Goal: Task Accomplishment & Management: Manage account settings

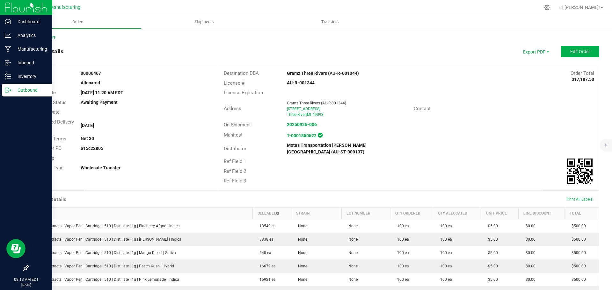
click at [8, 94] on div "Outbound" at bounding box center [27, 90] width 50 height 13
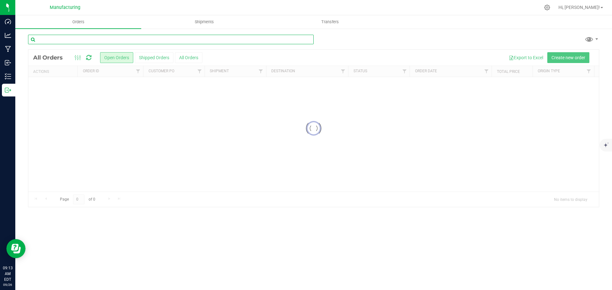
click at [58, 40] on input "text" at bounding box center [171, 40] width 286 height 10
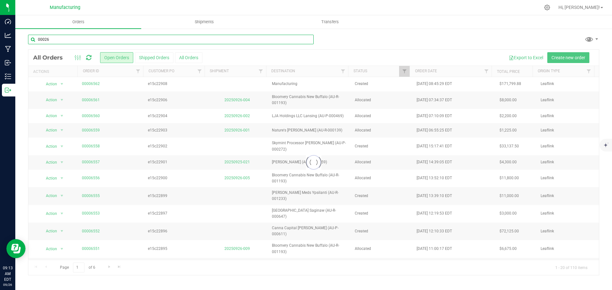
type input "000269"
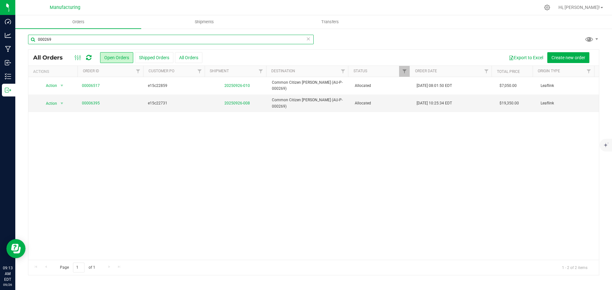
click at [58, 40] on input "000269" at bounding box center [171, 40] width 286 height 10
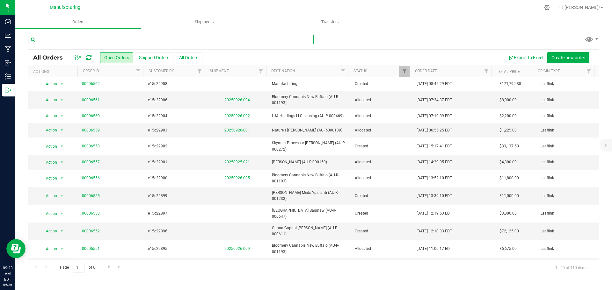
click at [52, 39] on input "text" at bounding box center [171, 40] width 286 height 10
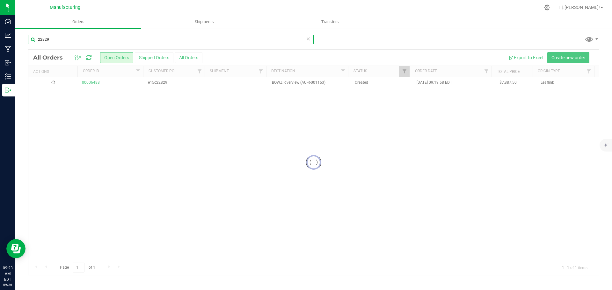
click at [52, 40] on input "22829" at bounding box center [171, 40] width 286 height 10
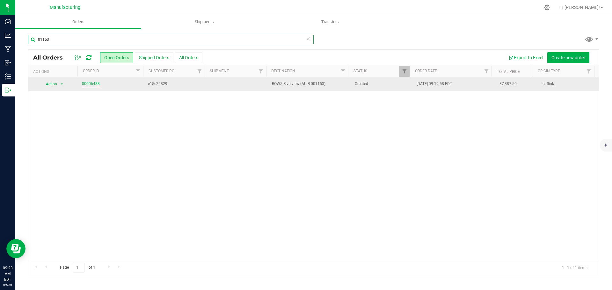
type input "01153"
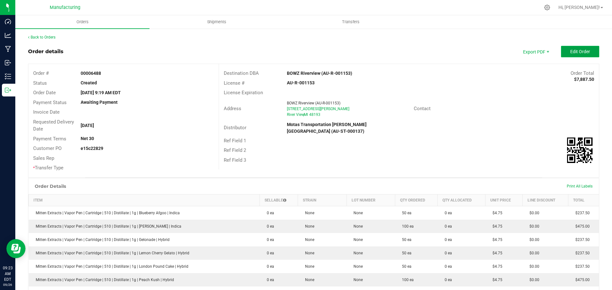
click at [579, 56] on button "Edit Order" at bounding box center [580, 51] width 38 height 11
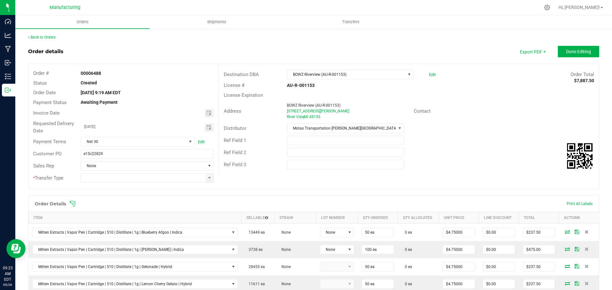
click at [72, 207] on div "Order Details Print All Labels" at bounding box center [313, 204] width 571 height 16
click at [74, 206] on icon at bounding box center [73, 204] width 6 height 6
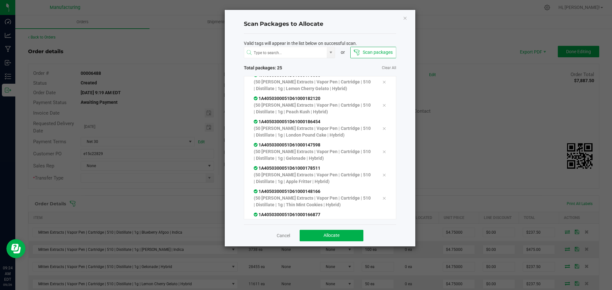
scroll to position [438, 0]
click at [326, 234] on span "Allocate" at bounding box center [332, 235] width 16 height 5
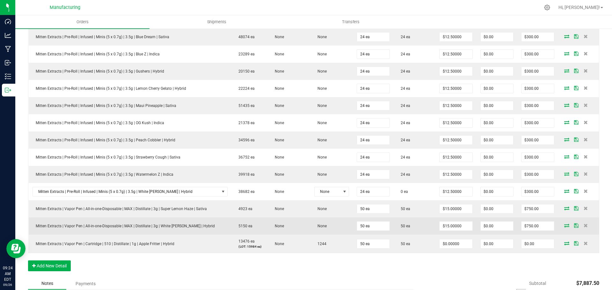
scroll to position [546, 0]
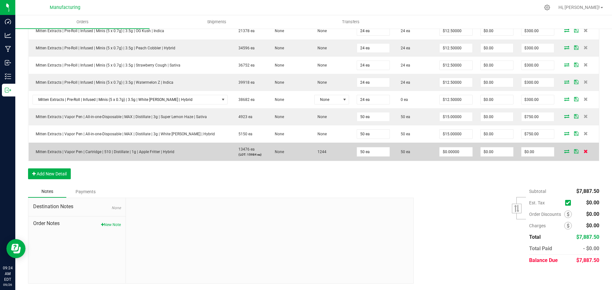
click at [584, 152] on icon at bounding box center [586, 152] width 4 height 4
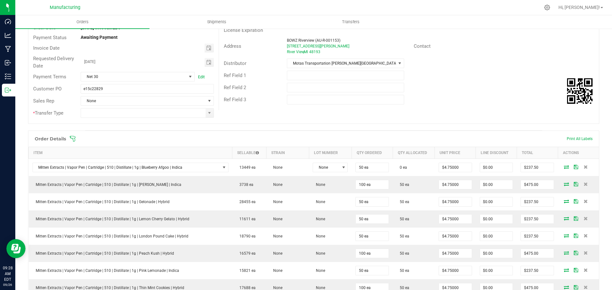
scroll to position [0, 0]
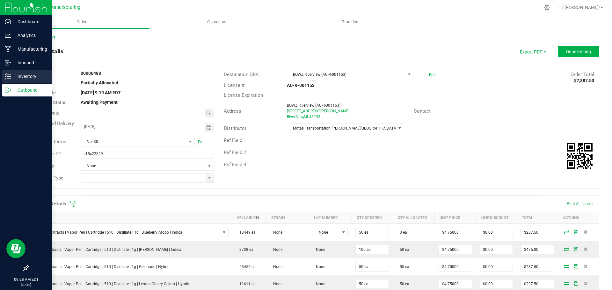
click at [15, 73] on p "Inventory" at bounding box center [30, 77] width 38 height 8
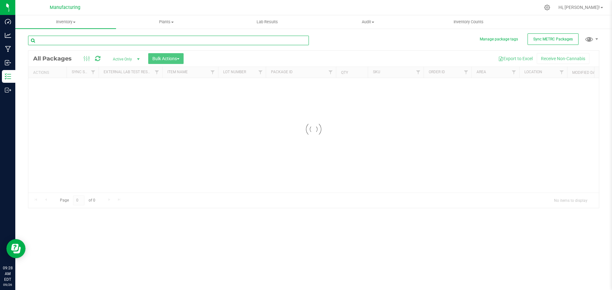
click at [78, 44] on input "text" at bounding box center [168, 41] width 281 height 10
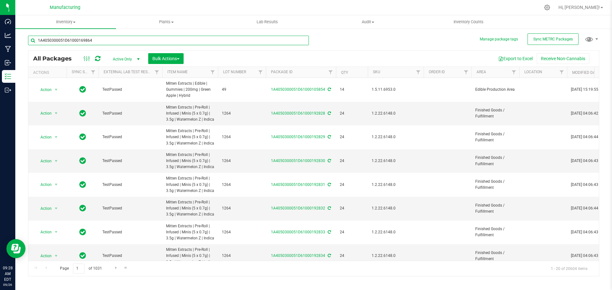
type input "1A4050300051D61000169864"
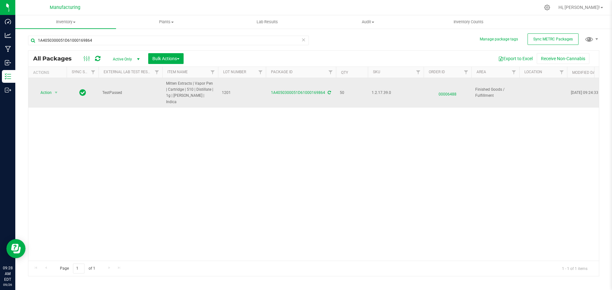
click at [443, 89] on span "00006488" at bounding box center [448, 92] width 40 height 9
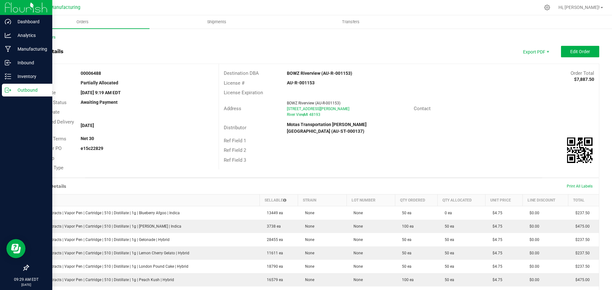
click at [20, 88] on p "Outbound" at bounding box center [30, 90] width 38 height 8
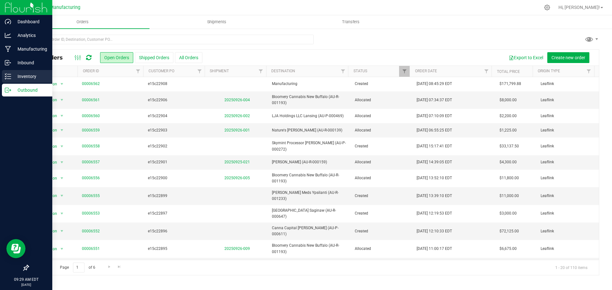
click at [12, 76] on p "Inventory" at bounding box center [30, 77] width 38 height 8
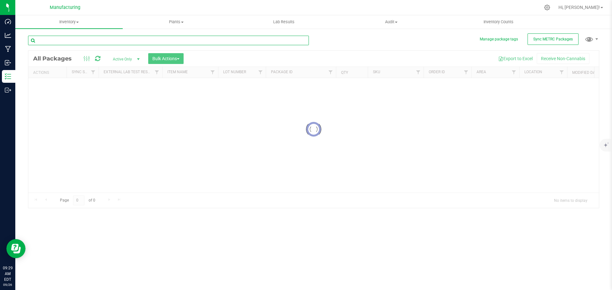
click at [78, 40] on input "text" at bounding box center [168, 41] width 281 height 10
type input "1A4050300051D61000184067"
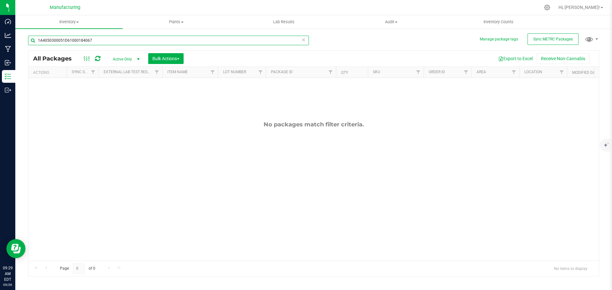
scroll to position [0, 375]
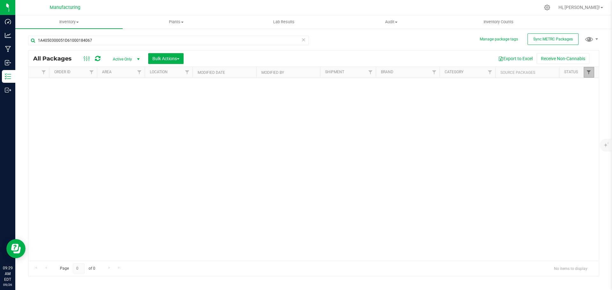
click at [589, 75] on span "Filter" at bounding box center [588, 72] width 5 height 5
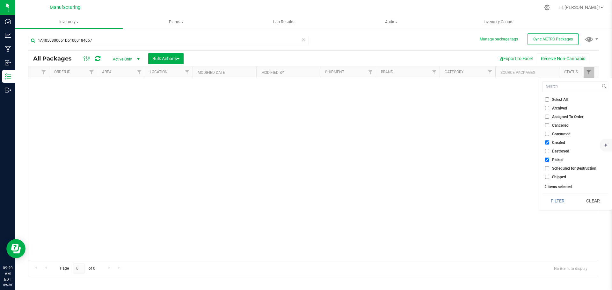
click at [570, 99] on li "Select All" at bounding box center [576, 99] width 66 height 7
click at [558, 99] on span "Select All" at bounding box center [560, 100] width 16 height 4
click at [549, 99] on input "Select All" at bounding box center [547, 100] width 4 height 4
checkbox input "true"
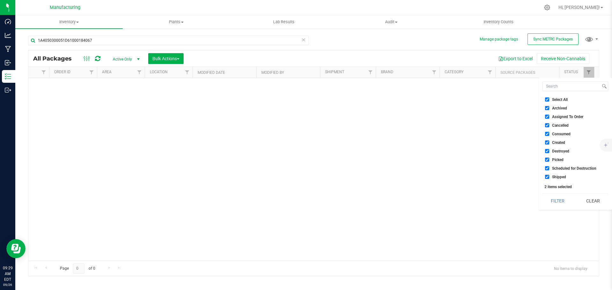
checkbox input "true"
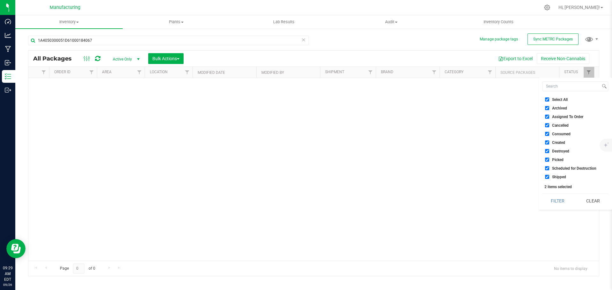
checkbox input "true"
click at [555, 197] on button "Filter" at bounding box center [558, 201] width 31 height 14
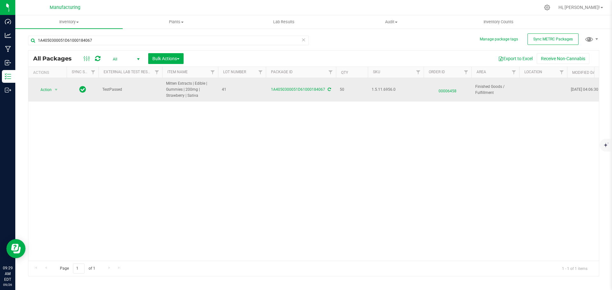
click at [328, 90] on icon at bounding box center [329, 90] width 3 height 4
drag, startPoint x: 448, startPoint y: 91, endPoint x: 441, endPoint y: 90, distance: 6.8
click at [441, 90] on span "00006458" at bounding box center [448, 89] width 40 height 9
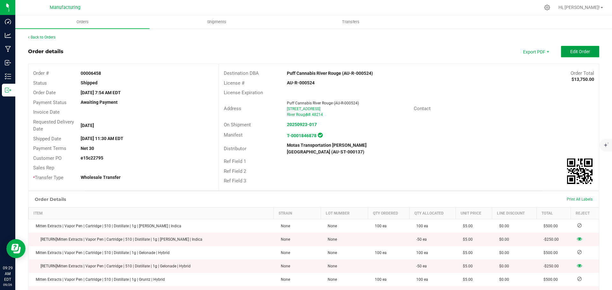
click at [561, 52] on button "Edit Order" at bounding box center [580, 51] width 38 height 11
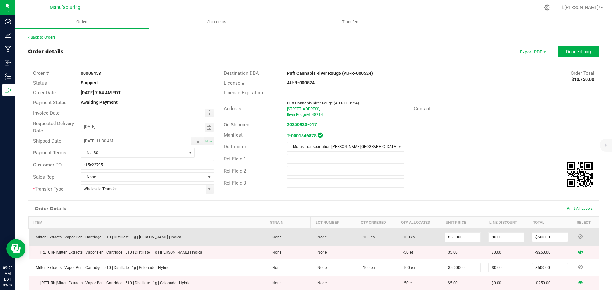
click at [578, 237] on icon at bounding box center [580, 237] width 4 height 4
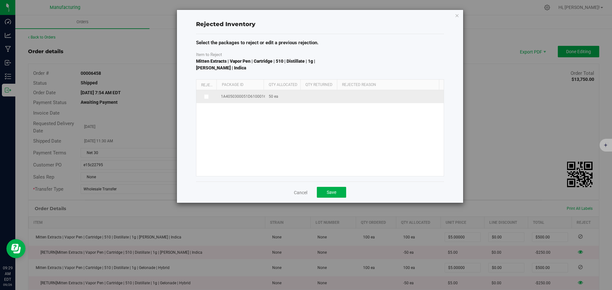
click at [207, 97] on icon at bounding box center [205, 97] width 3 height 0
click at [0, 0] on input "checkbox" at bounding box center [0, 0] width 0 height 0
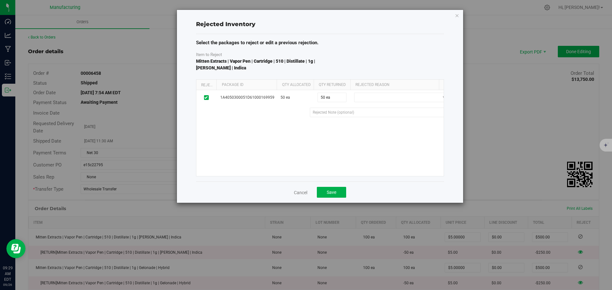
drag, startPoint x: 262, startPoint y: 83, endPoint x: 276, endPoint y: 85, distance: 14.5
click at [276, 85] on div "Reject Package Id Qty Allocated Qty Returned Rejected Reason" at bounding box center [317, 85] width 243 height 11
click at [304, 193] on link "Cancel" at bounding box center [300, 193] width 13 height 6
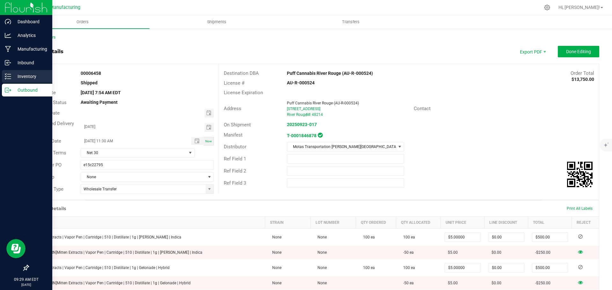
click at [9, 78] on icon at bounding box center [8, 76] width 6 height 6
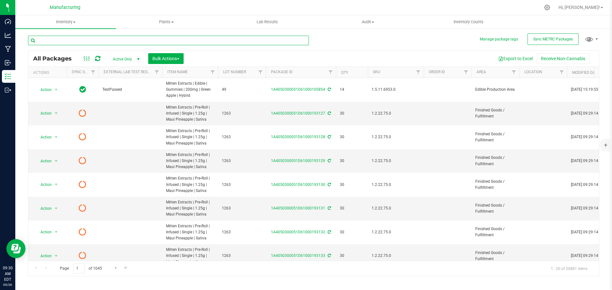
click at [66, 41] on input "text" at bounding box center [168, 41] width 281 height 10
type input "1A4050300051D61000184067"
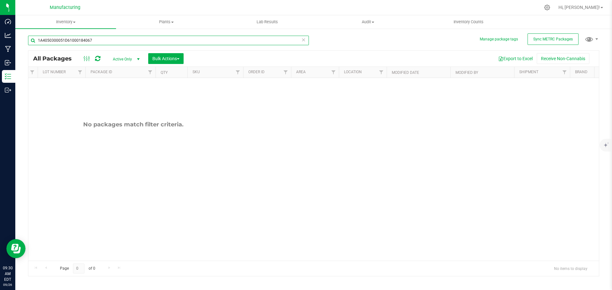
scroll to position [0, 375]
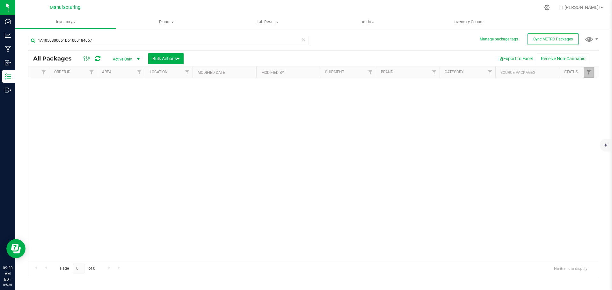
click at [584, 72] on link "Filter" at bounding box center [589, 72] width 11 height 11
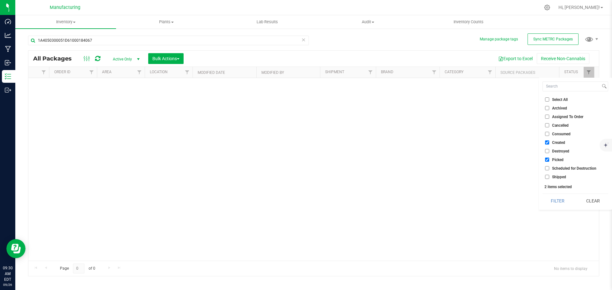
click at [553, 99] on span "Select All" at bounding box center [560, 100] width 16 height 4
click at [549, 99] on input "Select All" at bounding box center [547, 100] width 4 height 4
checkbox input "true"
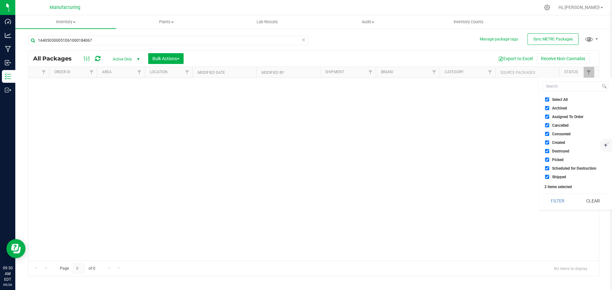
checkbox input "true"
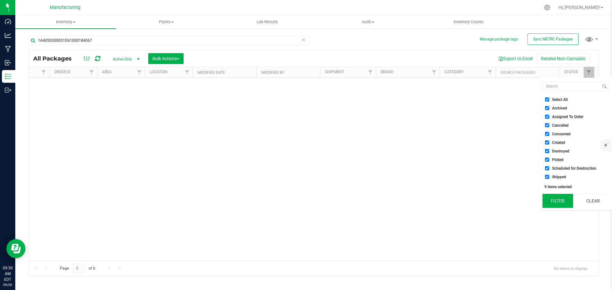
click at [562, 202] on button "Filter" at bounding box center [558, 201] width 31 height 14
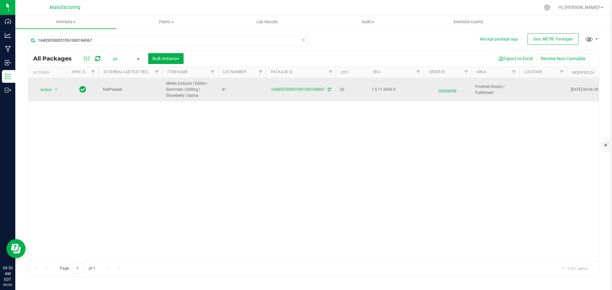
click at [445, 91] on span "00006458" at bounding box center [448, 89] width 40 height 9
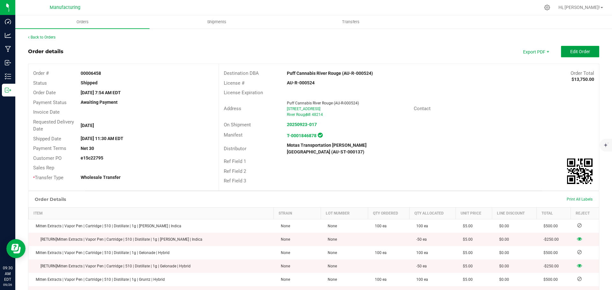
click at [583, 50] on span "Edit Order" at bounding box center [580, 51] width 20 height 5
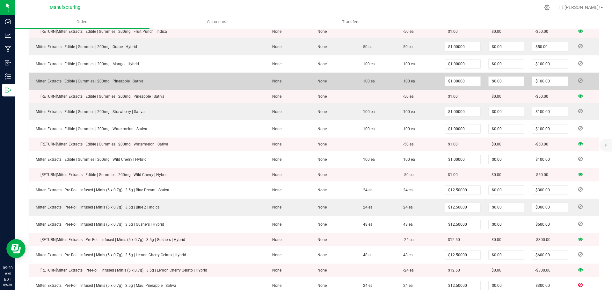
scroll to position [1084, 0]
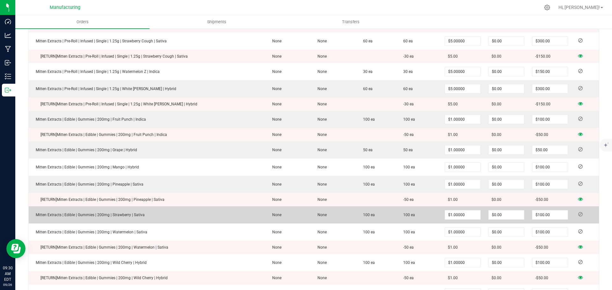
click at [578, 213] on icon at bounding box center [580, 215] width 4 height 4
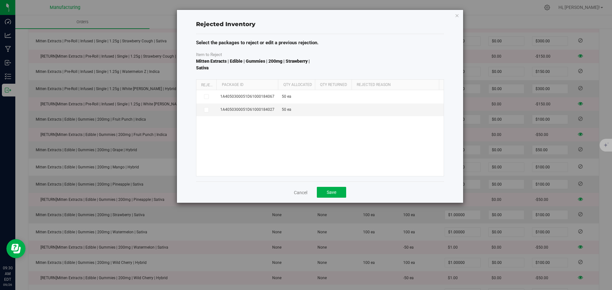
drag, startPoint x: 263, startPoint y: 85, endPoint x: 280, endPoint y: 89, distance: 17.0
click at [280, 89] on div "Reject Package Id Qty Allocated Qty Returned Rejected Reason" at bounding box center [317, 85] width 243 height 11
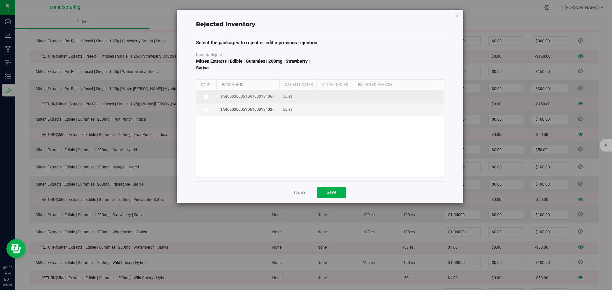
click at [207, 97] on icon at bounding box center [205, 97] width 3 height 0
click at [0, 0] on input "checkbox" at bounding box center [0, 0] width 0 height 0
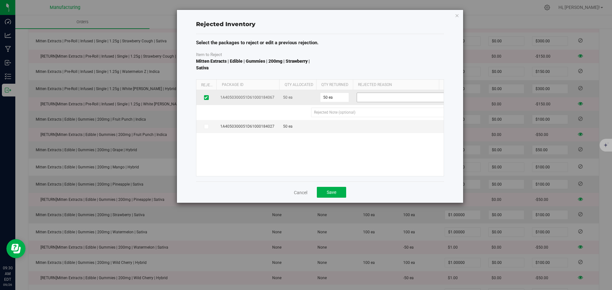
click at [372, 92] on td "Defect Wrong Item Wrong Quantity" at bounding box center [404, 97] width 102 height 15
click at [377, 96] on span at bounding box center [400, 97] width 86 height 9
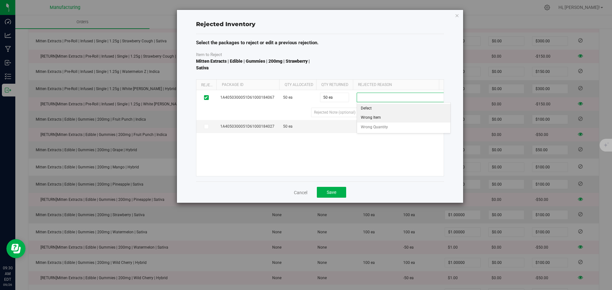
click at [374, 116] on li "Wrong Item" at bounding box center [404, 118] width 94 height 10
click at [331, 194] on span "Save" at bounding box center [332, 192] width 10 height 5
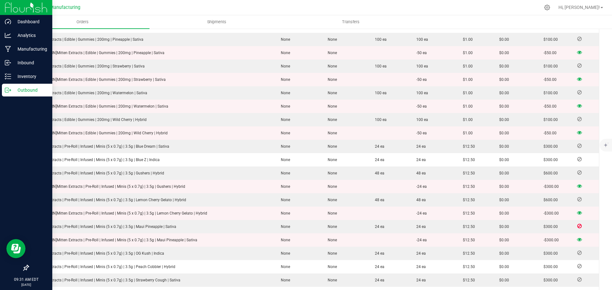
click at [8, 91] on icon at bounding box center [8, 90] width 6 height 6
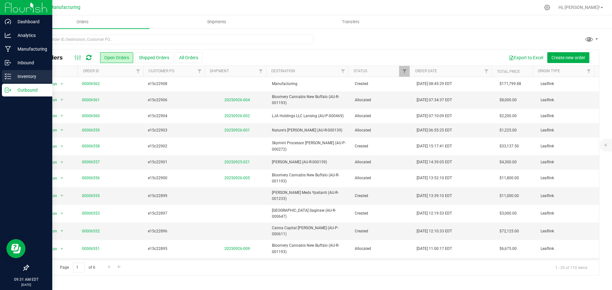
click at [10, 80] on div "Inventory" at bounding box center [27, 76] width 50 height 13
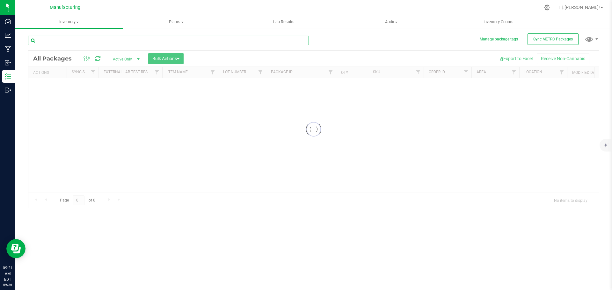
click at [60, 41] on input "text" at bounding box center [168, 41] width 281 height 10
type input "1A4050300051D61000165179"
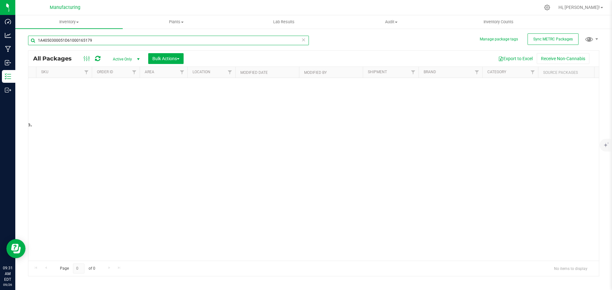
scroll to position [0, 375]
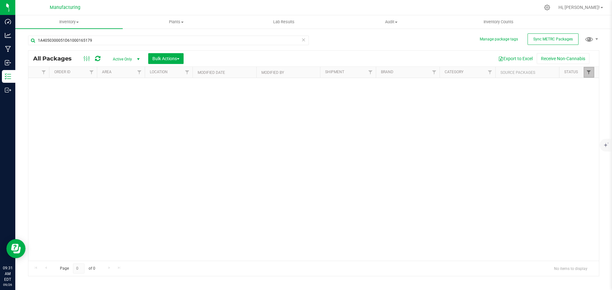
click at [588, 73] on span "Filter" at bounding box center [588, 72] width 5 height 5
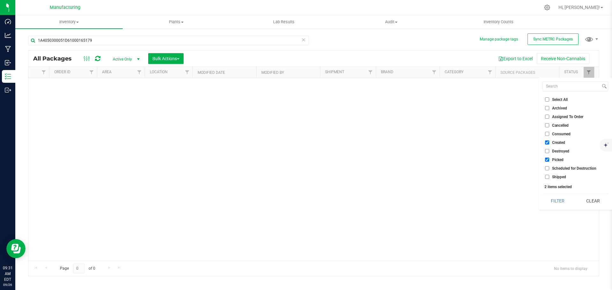
click at [559, 100] on span "Select All" at bounding box center [560, 100] width 16 height 4
click at [549, 100] on input "Select All" at bounding box center [547, 100] width 4 height 4
checkbox input "true"
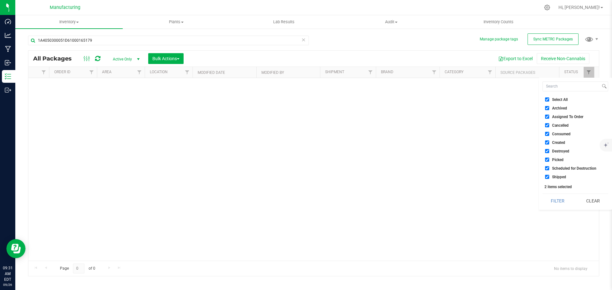
checkbox input "true"
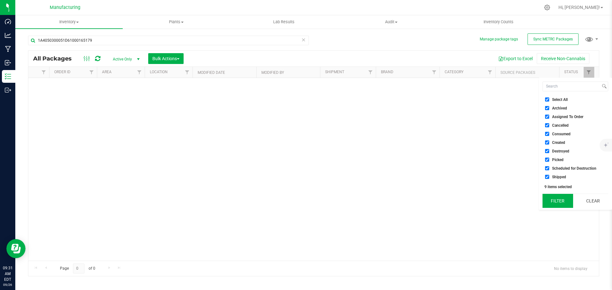
click at [560, 207] on button "Filter" at bounding box center [558, 201] width 31 height 14
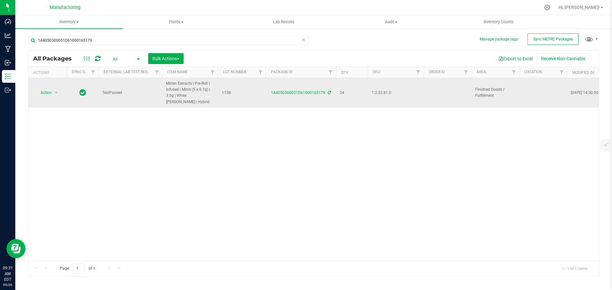
click at [331, 91] on div "1A4050300051D61000165179" at bounding box center [301, 93] width 72 height 6
click at [328, 91] on icon at bounding box center [329, 93] width 3 height 4
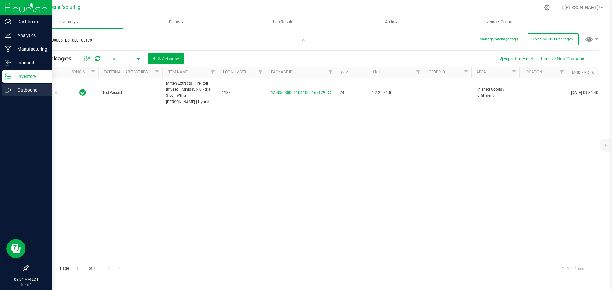
click at [15, 89] on p "Outbound" at bounding box center [30, 90] width 38 height 8
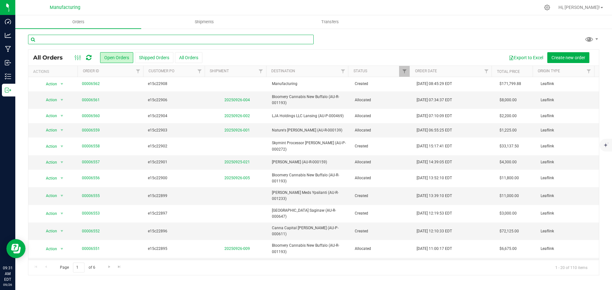
click at [103, 37] on input "text" at bounding box center [171, 40] width 286 height 10
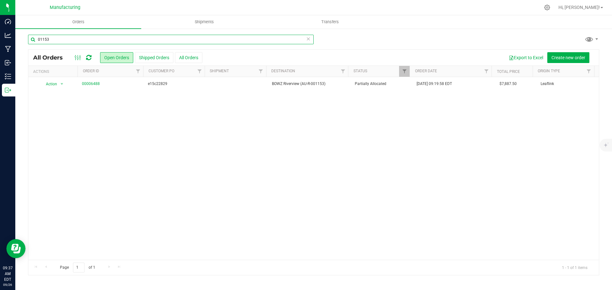
click at [74, 38] on input "01153" at bounding box center [171, 40] width 286 height 10
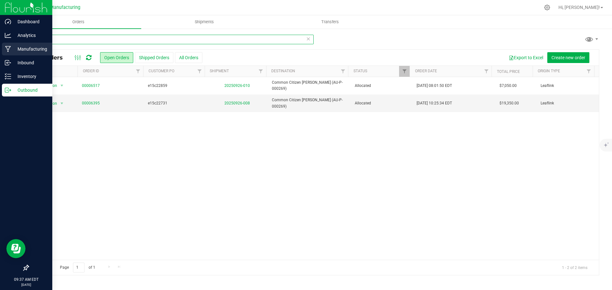
type input "0269"
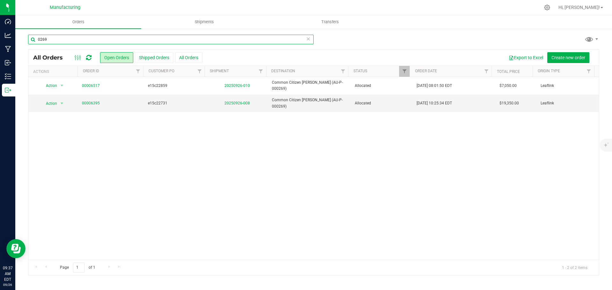
click at [57, 41] on input "0269" at bounding box center [171, 40] width 286 height 10
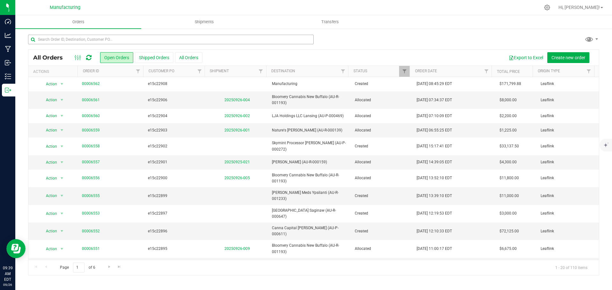
click at [86, 44] on div at bounding box center [171, 42] width 286 height 15
click at [88, 37] on input "text" at bounding box center [171, 40] width 286 height 10
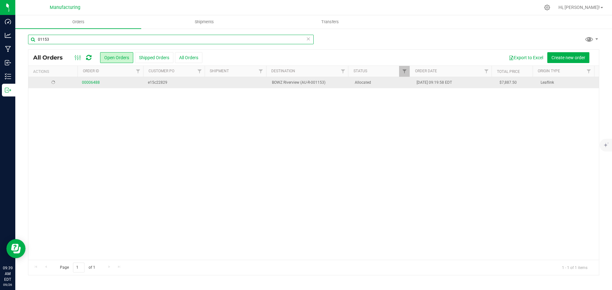
type input "01153"
click at [157, 85] on span "e15c22829" at bounding box center [175, 84] width 55 height 6
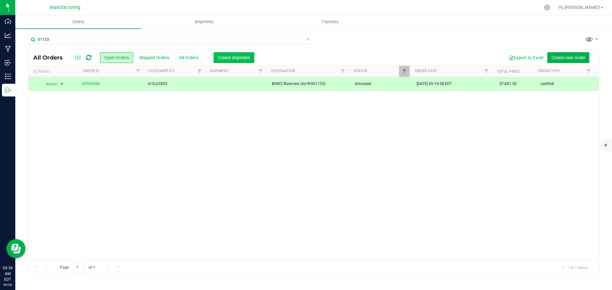
click at [237, 59] on span "Create shipment" at bounding box center [234, 57] width 33 height 5
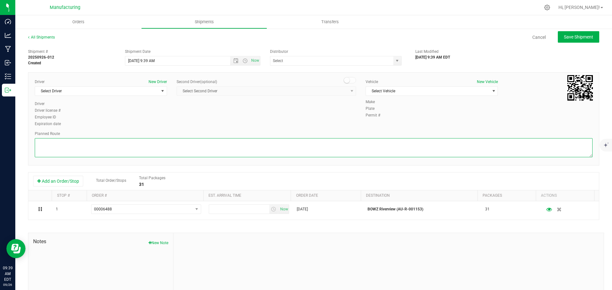
click at [62, 144] on textarea at bounding box center [314, 147] width 558 height 19
paste textarea "Head south 246 ft -- Turn right 325 ft -- Turn right 407 ft -- Turn right towar…"
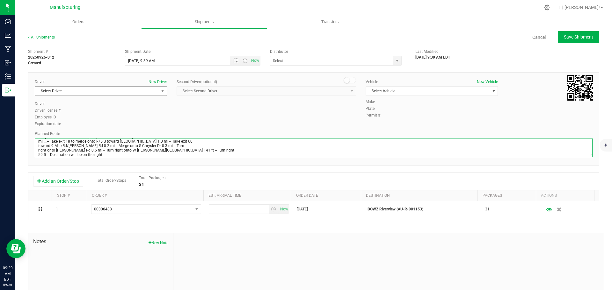
type textarea "Head south 246 ft -- Turn right 325 ft -- Turn right 407 ft -- Turn right towar…"
click at [55, 92] on span "Select Driver" at bounding box center [97, 91] width 124 height 9
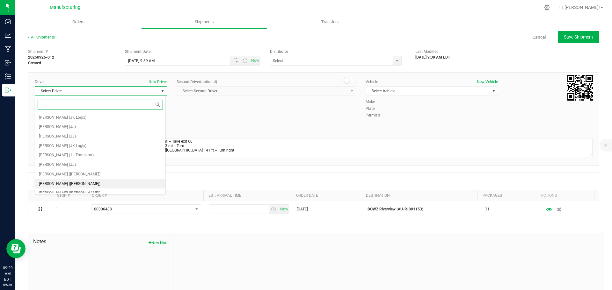
click at [74, 187] on li "Lloyd Neely (Motas)" at bounding box center [100, 185] width 130 height 10
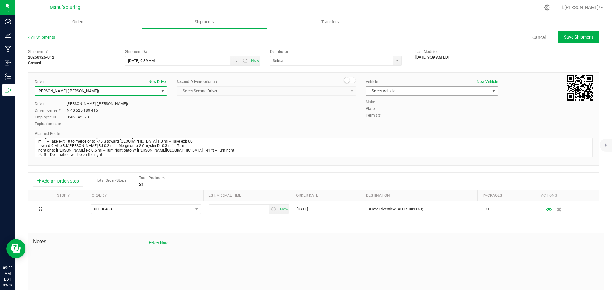
click at [384, 88] on span "Select Vehicle" at bounding box center [428, 91] width 124 height 9
click at [378, 120] on li "T3" at bounding box center [428, 121] width 130 height 10
click at [395, 59] on span "select" at bounding box center [397, 60] width 5 height 5
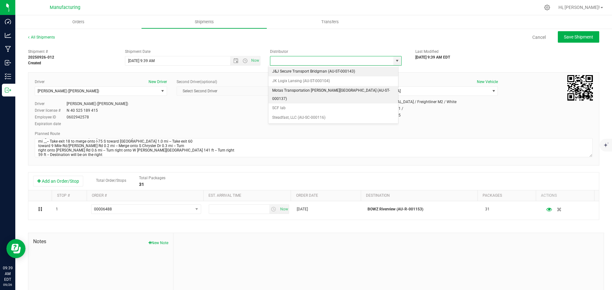
click at [278, 91] on li "Motas Transportation [PERSON_NAME][GEOGRAPHIC_DATA] (AU-ST-000137)" at bounding box center [333, 95] width 130 height 18
type input "Motas Transportation [PERSON_NAME][GEOGRAPHIC_DATA] (AU-ST-000137)"
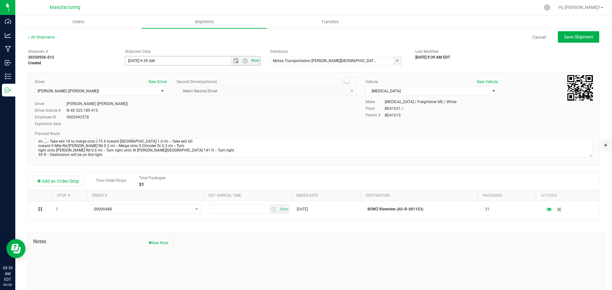
click at [250, 63] on span "Now" at bounding box center [255, 60] width 11 height 9
click at [566, 41] on button "Save Shipment" at bounding box center [578, 36] width 41 height 11
type input "9/26/2025 1:39 PM"
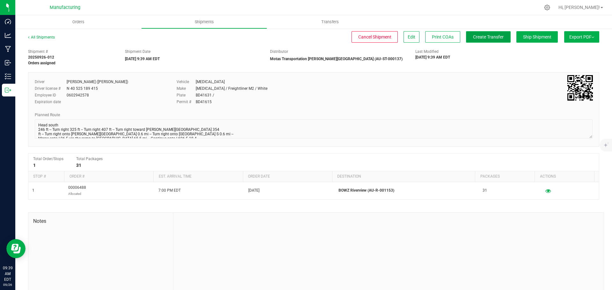
click at [484, 39] on span "Create Transfer" at bounding box center [488, 36] width 31 height 5
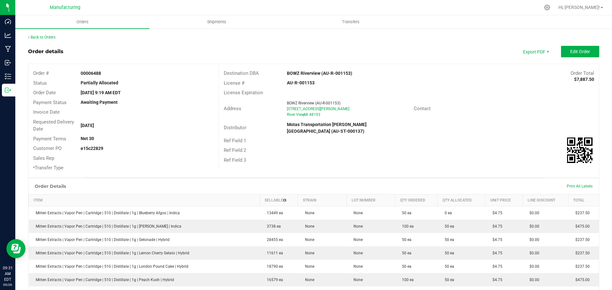
click at [570, 53] on span "Edit Order" at bounding box center [580, 51] width 20 height 5
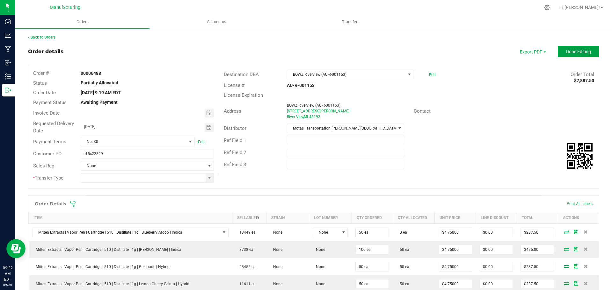
click at [576, 53] on span "Done Editing" at bounding box center [578, 51] width 25 height 5
click at [75, 203] on icon at bounding box center [73, 204] width 6 height 6
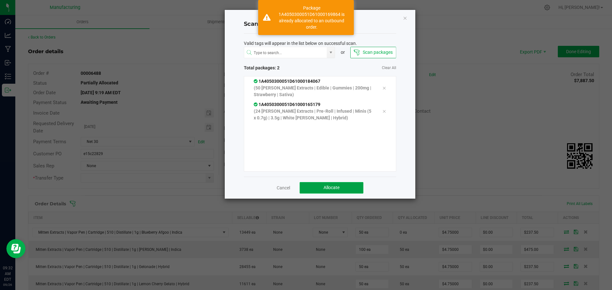
click at [349, 183] on button "Allocate" at bounding box center [332, 187] width 64 height 11
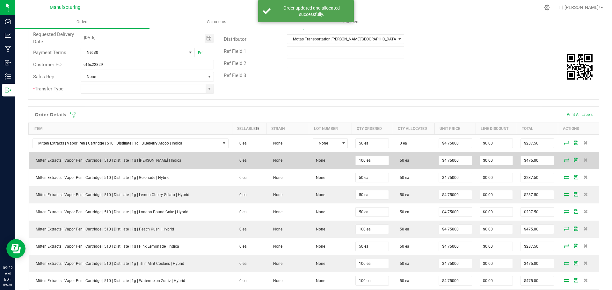
scroll to position [96, 0]
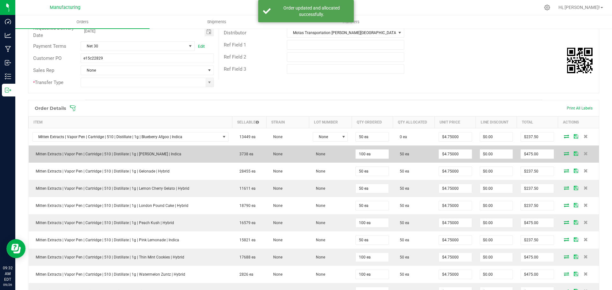
drag, startPoint x: 405, startPoint y: 152, endPoint x: 132, endPoint y: 161, distance: 273.1
click at [132, 161] on outbound-order-line-row "Mitten Extracts | Vapor Pen | Cartridge | 510 | Distillate | 1g | Bubba Kush | …" at bounding box center [314, 154] width 571 height 17
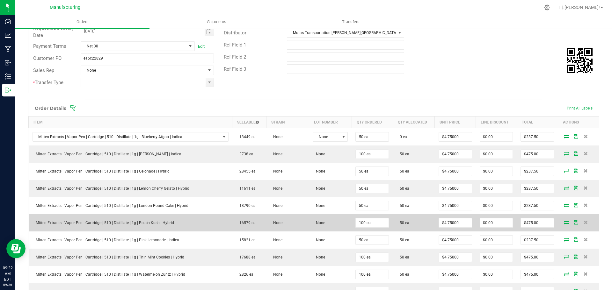
drag, startPoint x: 407, startPoint y: 223, endPoint x: 115, endPoint y: 225, distance: 291.8
click at [115, 225] on outbound-order-line-row "Mitten Extracts | Vapor Pen | Cartridge | 510 | Distillate | 1g | Peach Kush | …" at bounding box center [314, 223] width 571 height 17
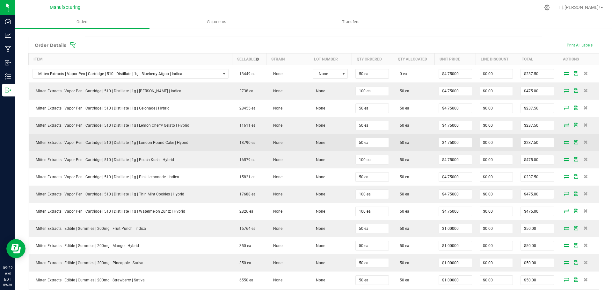
scroll to position [159, 0]
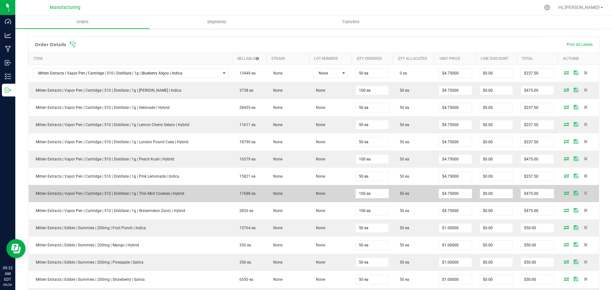
drag, startPoint x: 395, startPoint y: 192, endPoint x: 152, endPoint y: 194, distance: 242.7
click at [152, 194] on outbound-order-line-row "Mitten Extracts | Vapor Pen | Cartridge | 510 | Distillate | 1g | Thin Mint Coo…" at bounding box center [314, 193] width 571 height 17
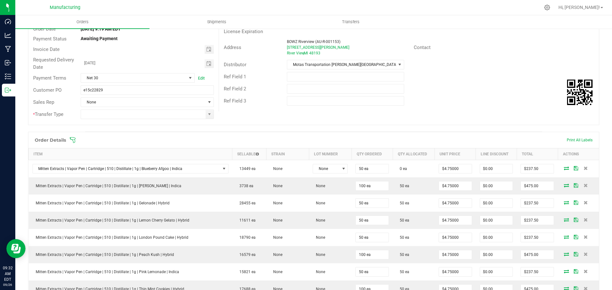
scroll to position [0, 0]
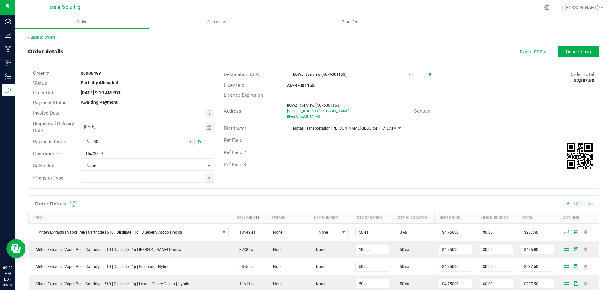
click at [71, 205] on icon at bounding box center [73, 204] width 6 height 6
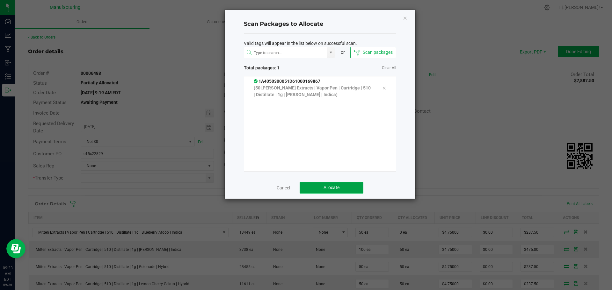
click at [320, 191] on button "Allocate" at bounding box center [332, 187] width 64 height 11
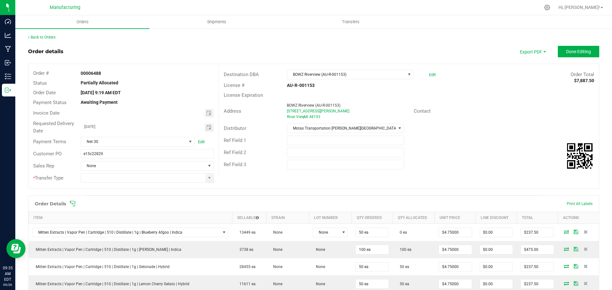
click at [74, 200] on div "Order Details Print All Labels" at bounding box center [313, 204] width 571 height 16
click at [68, 206] on div "Order Details" at bounding box center [51, 203] width 38 height 11
click at [80, 205] on span at bounding box center [355, 204] width 571 height 6
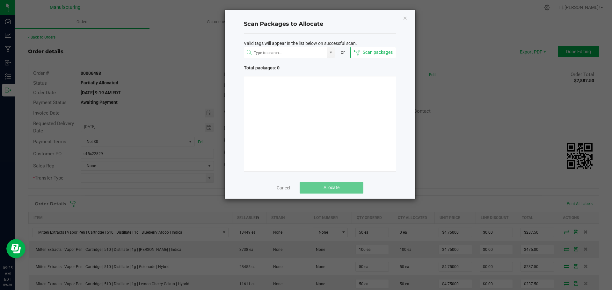
click at [75, 206] on ngb-modal-window "Scan Packages to Allocate Valid tags will appear in the list below on successfu…" at bounding box center [308, 145] width 617 height 290
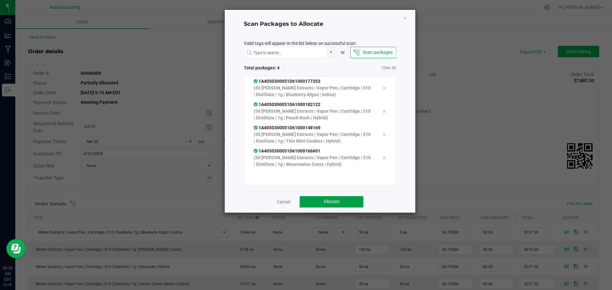
click at [314, 204] on button "Allocate" at bounding box center [332, 201] width 64 height 11
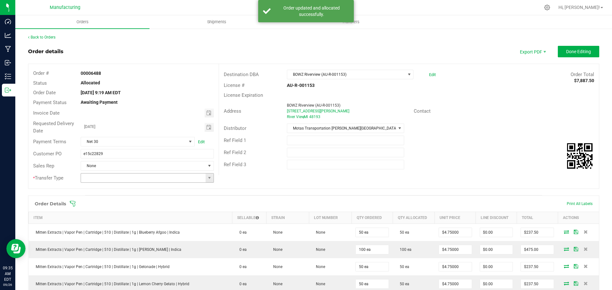
click at [206, 174] on span at bounding box center [210, 178] width 8 height 9
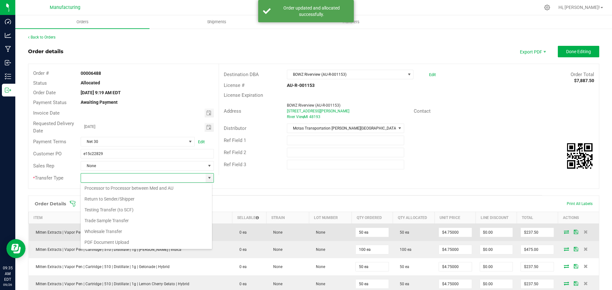
drag, startPoint x: 121, startPoint y: 232, endPoint x: 132, endPoint y: 228, distance: 11.1
click at [121, 233] on li "Wholesale Transfer" at bounding box center [146, 231] width 131 height 11
type input "Wholesale Transfer"
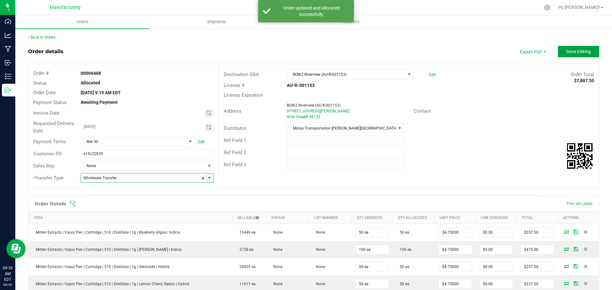
click at [563, 56] on button "Done Editing" at bounding box center [578, 51] width 41 height 11
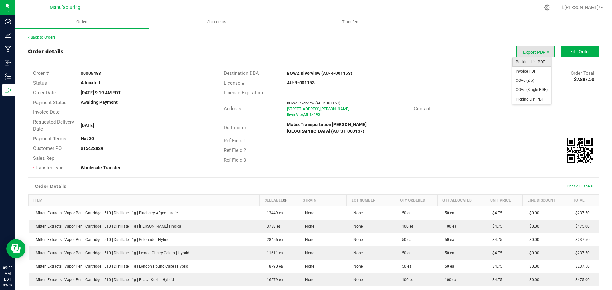
click at [532, 58] on span "Packing List PDF" at bounding box center [532, 62] width 40 height 9
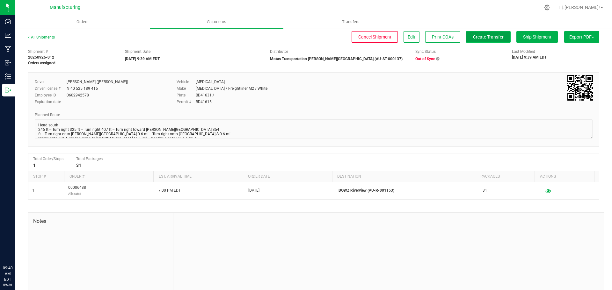
click at [486, 42] on button "Create Transfer" at bounding box center [488, 36] width 45 height 11
click at [436, 59] on icon at bounding box center [437, 59] width 3 height 4
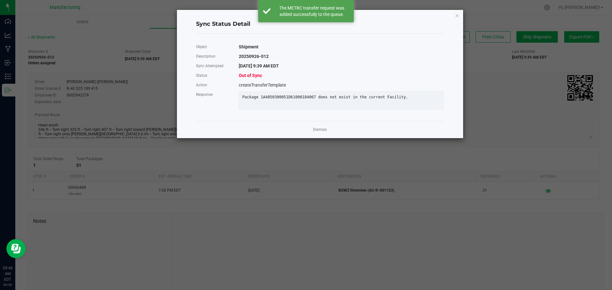
click at [296, 97] on div "Package 1A4050300051D61000184067 does not exist in the current Facility." at bounding box center [342, 97] width 208 height 5
copy div "1A4050300051D61000184067"
click at [458, 16] on icon "Close" at bounding box center [457, 15] width 4 height 8
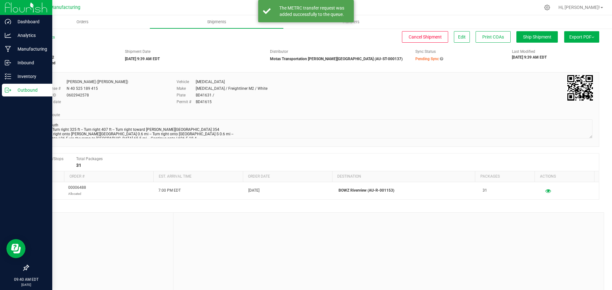
click at [11, 90] on p "Outbound" at bounding box center [30, 90] width 38 height 8
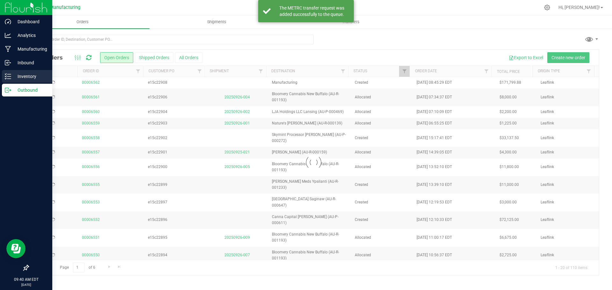
click at [22, 75] on p "Inventory" at bounding box center [30, 77] width 38 height 8
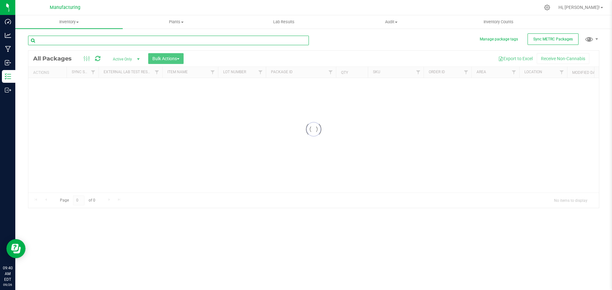
click at [77, 40] on input "text" at bounding box center [168, 41] width 281 height 10
paste input "1A4050300051D61000184067"
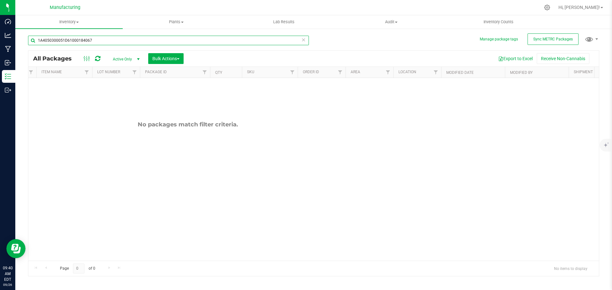
scroll to position [0, 375]
type input "1A4050300051D61000184067"
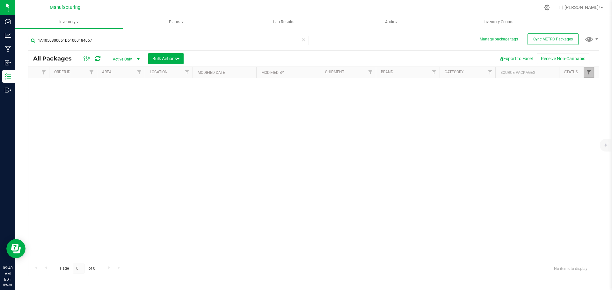
drag, startPoint x: 590, startPoint y: 69, endPoint x: 587, endPoint y: 74, distance: 6.0
click at [590, 69] on link "Filter" at bounding box center [589, 72] width 11 height 11
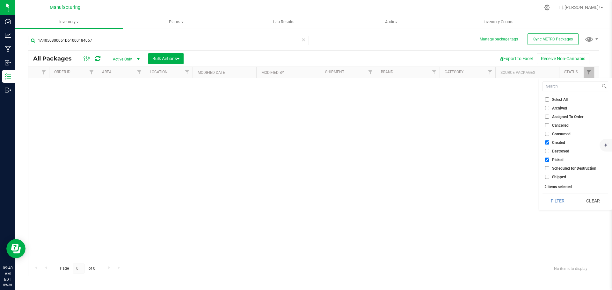
click at [549, 97] on li "Select All" at bounding box center [576, 99] width 66 height 7
click at [549, 101] on label "Select All" at bounding box center [556, 100] width 23 height 4
click at [549, 101] on input "Select All" at bounding box center [547, 100] width 4 height 4
checkbox input "true"
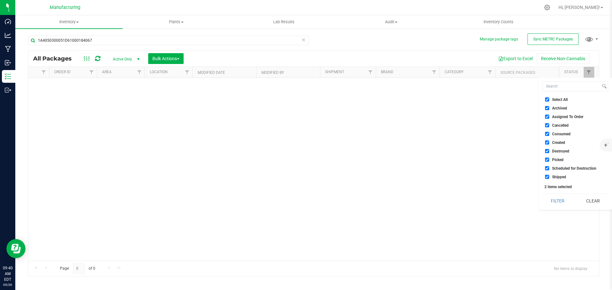
checkbox input "true"
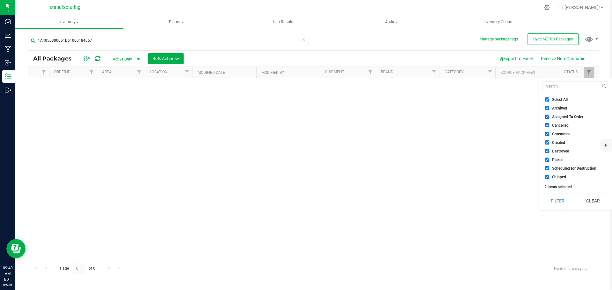
checkbox input "true"
click at [555, 202] on button "Filter" at bounding box center [558, 201] width 31 height 14
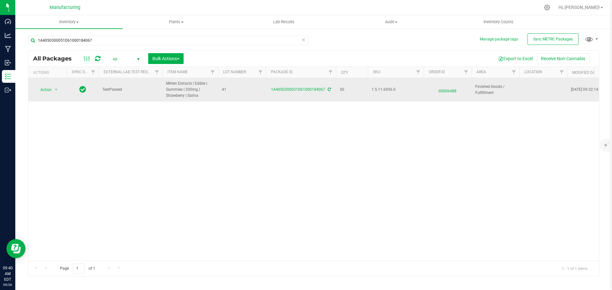
click at [330, 91] on icon at bounding box center [329, 90] width 3 height 4
click at [446, 93] on span "00006488" at bounding box center [448, 89] width 40 height 9
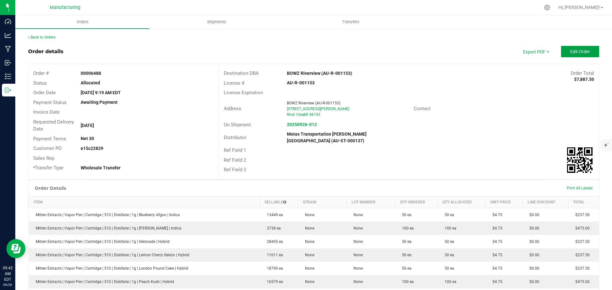
click at [563, 55] on button "Edit Order" at bounding box center [580, 51] width 38 height 11
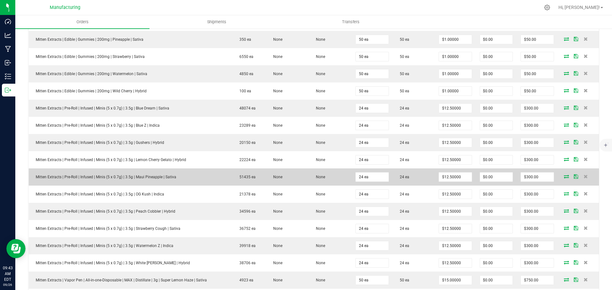
scroll to position [351, 0]
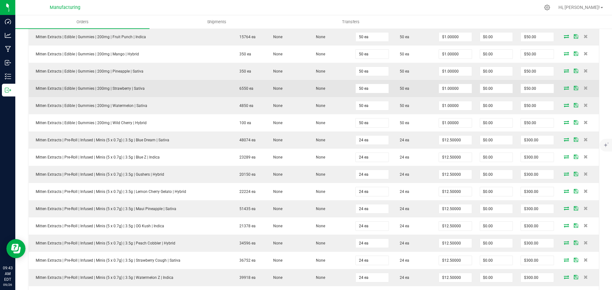
click at [564, 89] on icon at bounding box center [566, 88] width 5 height 4
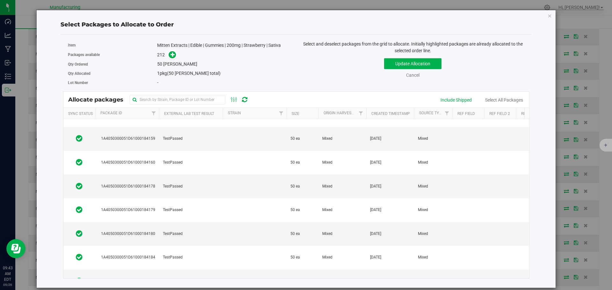
scroll to position [0, 0]
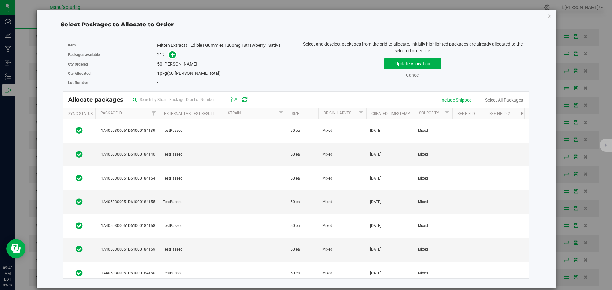
click at [461, 96] on div "Allocate packages" at bounding box center [296, 100] width 466 height 16
click at [463, 101] on div "Include Shipped" at bounding box center [456, 100] width 31 height 7
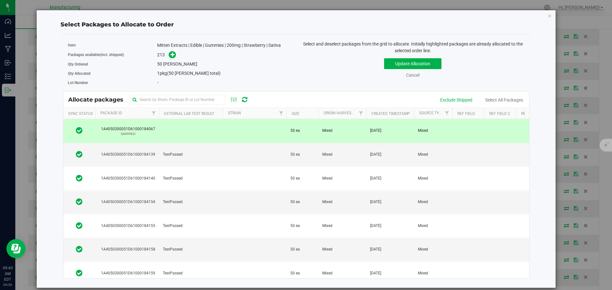
click at [163, 136] on td at bounding box center [191, 131] width 64 height 24
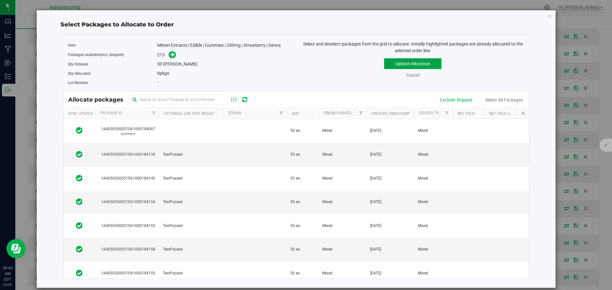
click at [418, 66] on button "Update Allocation" at bounding box center [412, 63] width 57 height 11
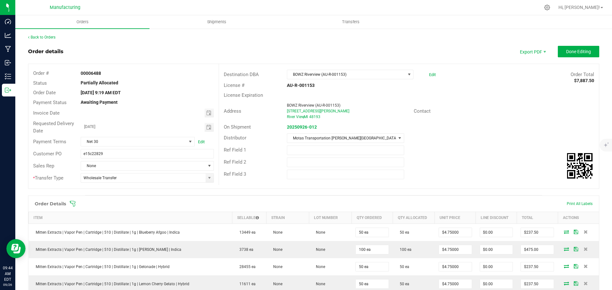
click at [72, 202] on icon at bounding box center [73, 204] width 6 height 6
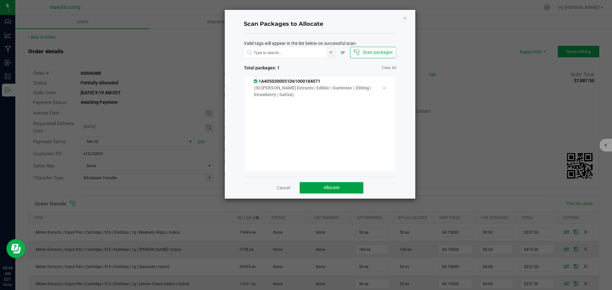
click at [320, 185] on button "Allocate" at bounding box center [332, 187] width 64 height 11
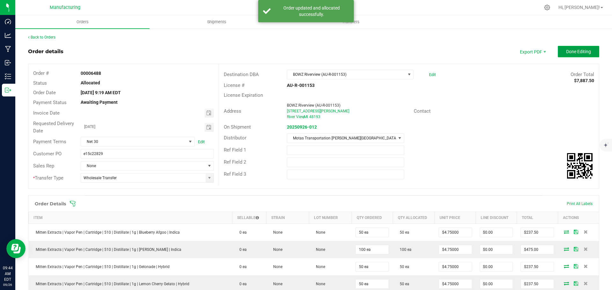
click at [565, 55] on button "Done Editing" at bounding box center [578, 51] width 41 height 11
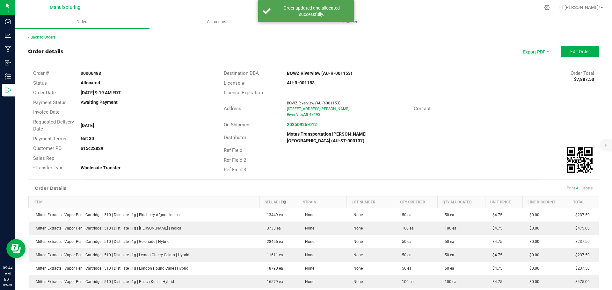
click at [296, 125] on strong "20250926-012" at bounding box center [302, 124] width 30 height 5
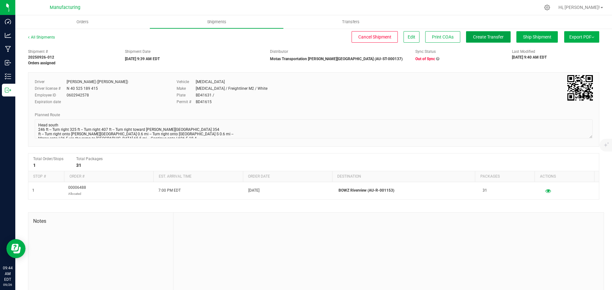
click at [492, 39] on span "Create Transfer" at bounding box center [488, 36] width 31 height 5
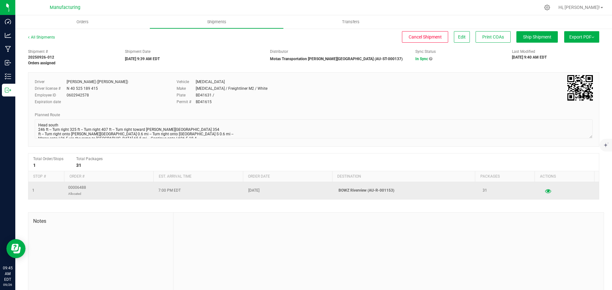
click at [542, 194] on button "button" at bounding box center [547, 191] width 11 height 10
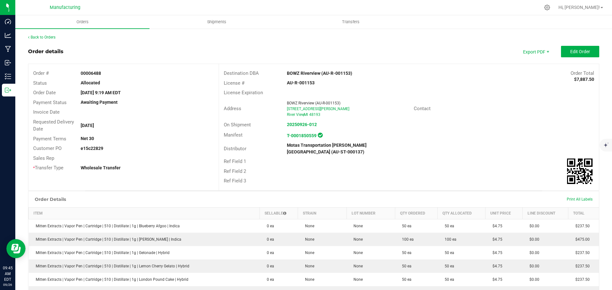
click at [94, 150] on strong "e15c22829" at bounding box center [92, 148] width 23 height 5
copy strong "e15c22829"
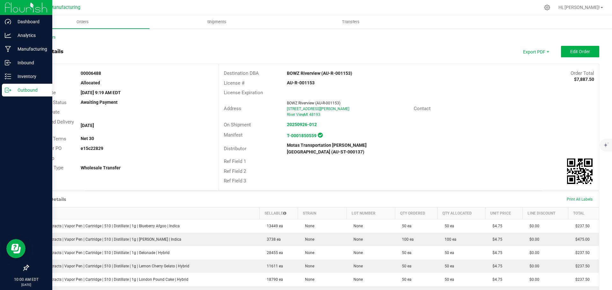
click at [21, 91] on p "Outbound" at bounding box center [30, 90] width 38 height 8
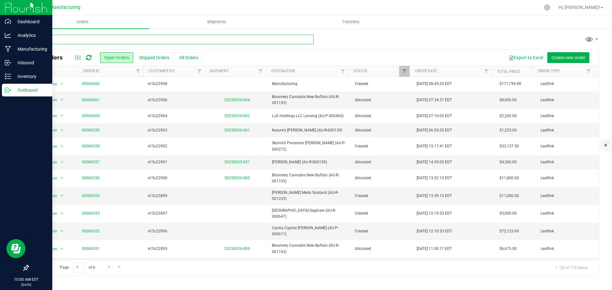
click at [85, 37] on input "text" at bounding box center [171, 40] width 286 height 10
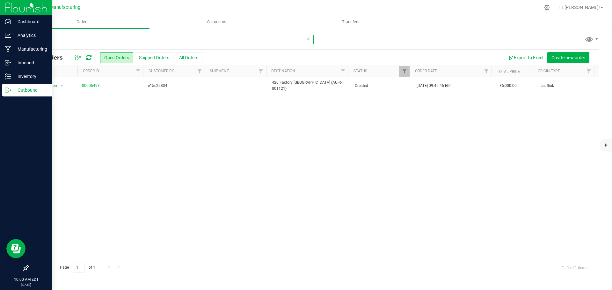
click at [82, 39] on input "22834" at bounding box center [171, 40] width 286 height 10
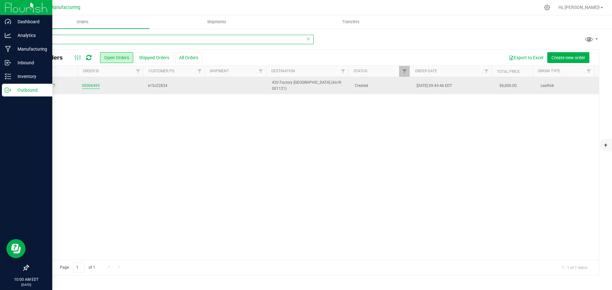
type input "01121"
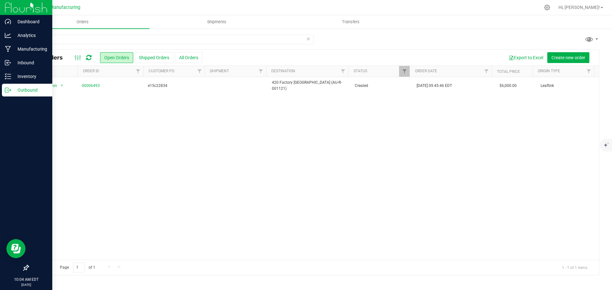
click at [89, 54] on span at bounding box center [88, 58] width 5 height 8
click at [92, 56] on div at bounding box center [82, 58] width 21 height 8
click at [91, 57] on icon at bounding box center [88, 58] width 5 height 6
click at [91, 59] on icon at bounding box center [88, 58] width 5 height 6
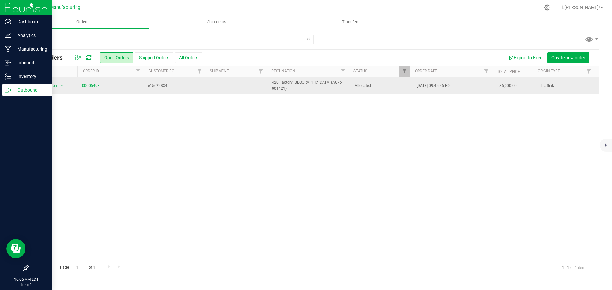
click at [183, 86] on span "e15c22834" at bounding box center [175, 86] width 55 height 6
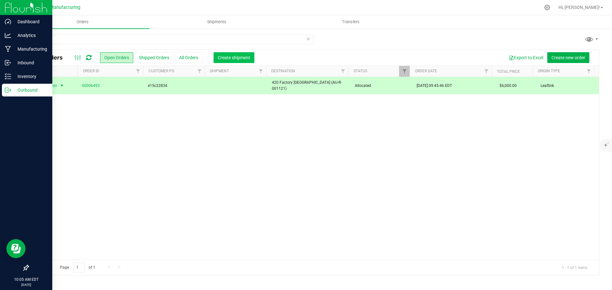
click at [235, 58] on span "Create shipment" at bounding box center [234, 57] width 33 height 5
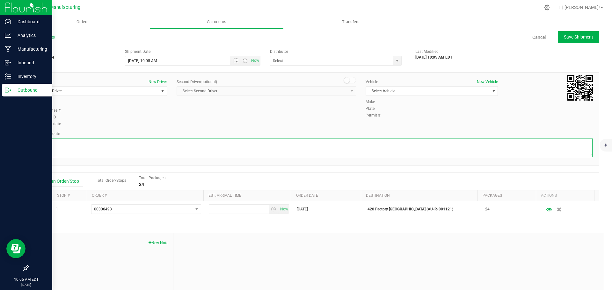
click at [123, 141] on textarea at bounding box center [314, 147] width 558 height 19
paste textarea "Head south 246 ft -- Turn right 325 ft -- Turn right 407 ft -- Turn right towar…"
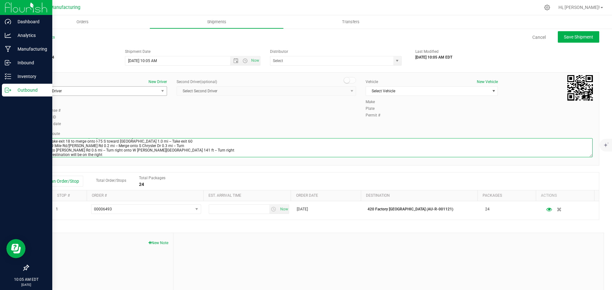
type textarea "Head south 246 ft -- Turn right 325 ft -- Turn right 407 ft -- Turn right towar…"
click at [80, 93] on span "Select Driver" at bounding box center [97, 91] width 124 height 9
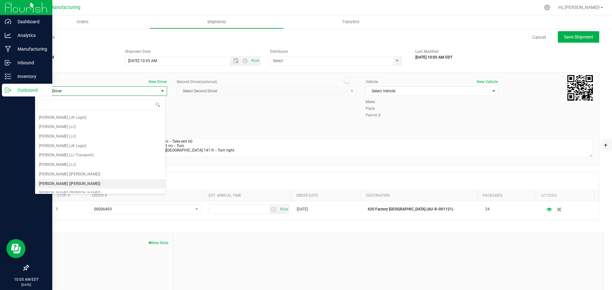
drag, startPoint x: 68, startPoint y: 183, endPoint x: 90, endPoint y: 168, distance: 26.6
click at [69, 183] on span "Lloyd Neely (Motas)" at bounding box center [70, 184] width 62 height 8
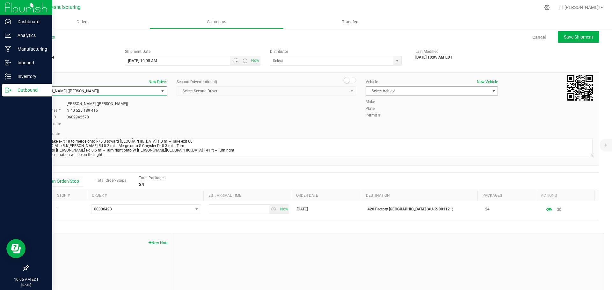
click at [375, 89] on span "Select Vehicle" at bounding box center [428, 91] width 124 height 9
click at [372, 124] on li "T3" at bounding box center [428, 121] width 130 height 10
click at [397, 58] on span at bounding box center [336, 61] width 132 height 10
click at [396, 59] on span "select" at bounding box center [397, 60] width 5 height 5
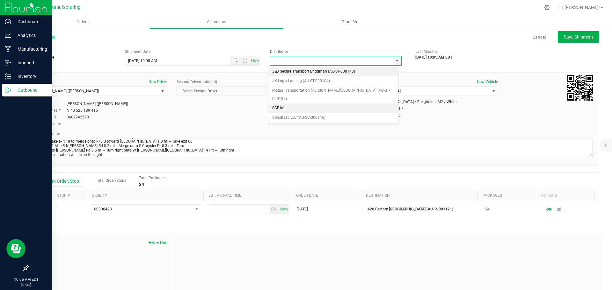
click at [279, 104] on li "SCF lab" at bounding box center [333, 109] width 130 height 10
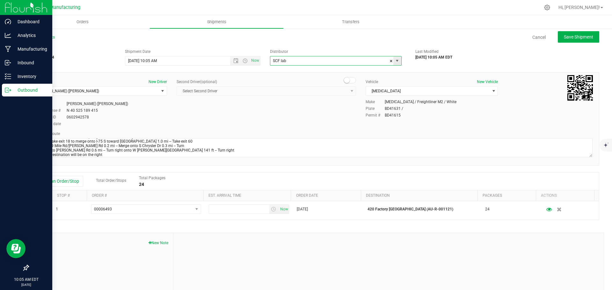
click at [332, 62] on input "SCF lab" at bounding box center [329, 60] width 119 height 9
click at [402, 60] on div "SCF lab J&J Secure Transport Bridgman (AU-ST-000143) JK Logix Lansing (AU-ST-00…" at bounding box center [338, 61] width 136 height 10
click at [395, 60] on span "select" at bounding box center [397, 60] width 5 height 5
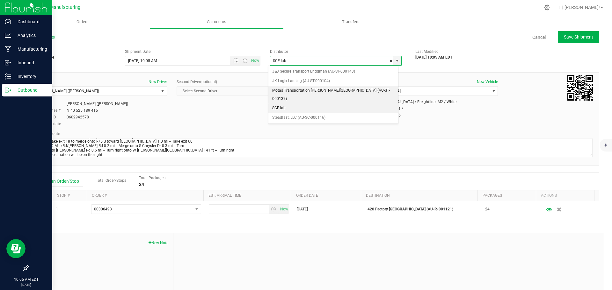
click at [292, 92] on li "Motas Transportation [PERSON_NAME][GEOGRAPHIC_DATA] (AU-ST-000137)" at bounding box center [333, 95] width 130 height 18
type input "Motas Transportation [PERSON_NAME][GEOGRAPHIC_DATA] (AU-ST-000137)"
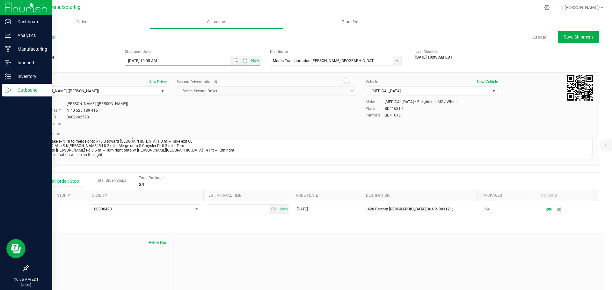
click at [256, 61] on span "Now" at bounding box center [255, 60] width 11 height 9
click at [566, 42] on button "Save Shipment" at bounding box center [578, 36] width 41 height 11
type input "9/26/2025 2:05 PM"
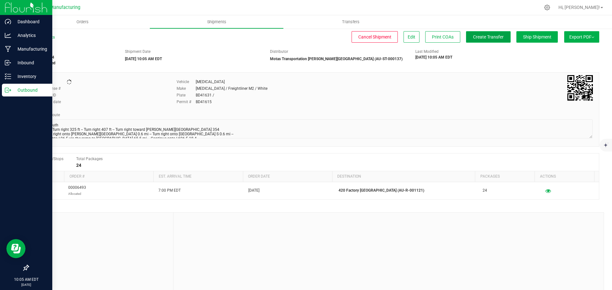
click at [488, 35] on span "Create Transfer" at bounding box center [488, 36] width 31 height 5
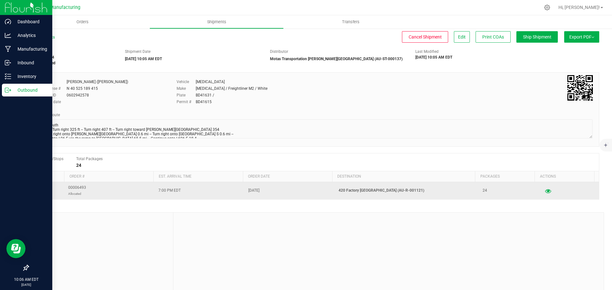
click at [545, 190] on icon "button" at bounding box center [548, 191] width 6 height 4
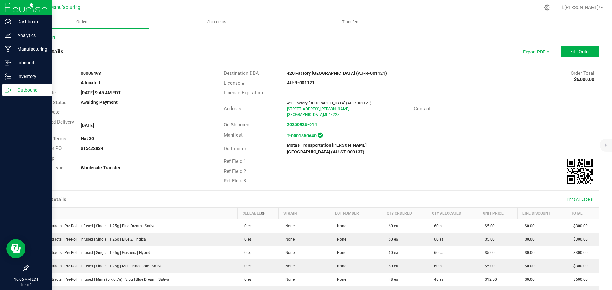
click at [98, 148] on strong "e15c22834" at bounding box center [92, 148] width 23 height 5
copy strong "e15c22834"
click at [540, 59] on span "Packing List PDF" at bounding box center [532, 62] width 40 height 9
click at [11, 90] on p "Outbound" at bounding box center [30, 90] width 38 height 8
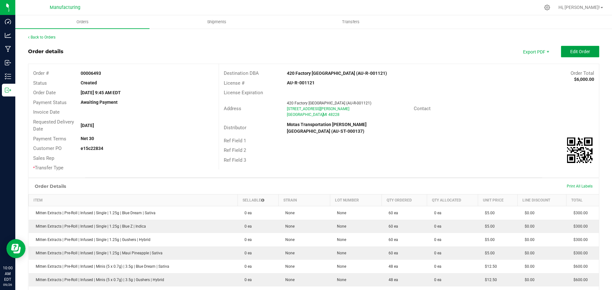
click at [561, 54] on button "Edit Order" at bounding box center [580, 51] width 38 height 11
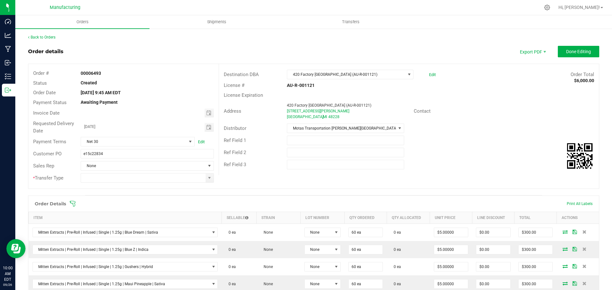
click at [75, 205] on icon at bounding box center [73, 204] width 6 height 6
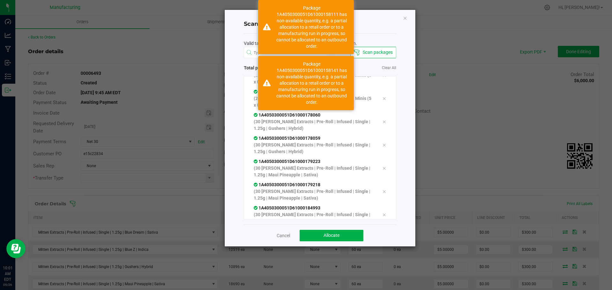
scroll to position [362, 0]
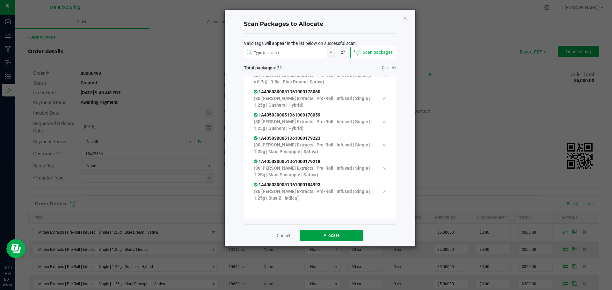
click at [319, 239] on button "Allocate" at bounding box center [332, 235] width 64 height 11
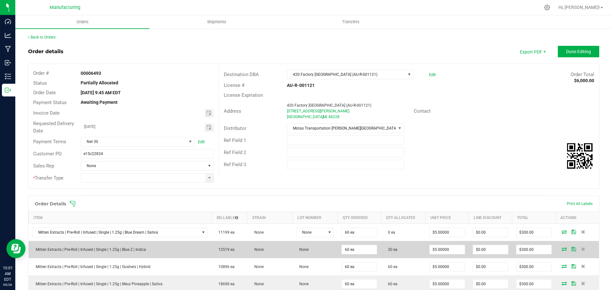
click at [562, 251] on icon at bounding box center [564, 249] width 5 height 4
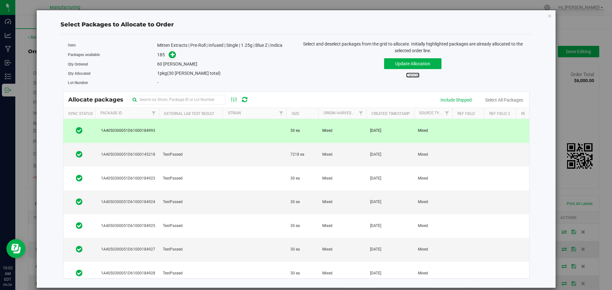
click at [417, 74] on link "Cancel" at bounding box center [412, 75] width 13 height 5
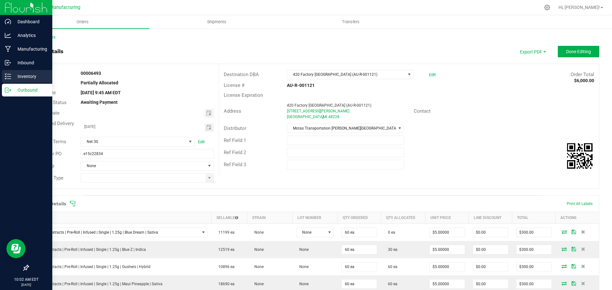
click at [14, 77] on p "Inventory" at bounding box center [30, 77] width 38 height 8
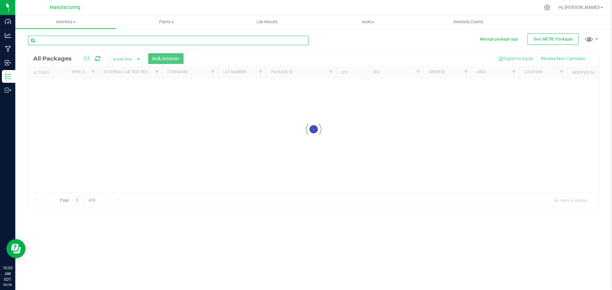
click at [66, 43] on input "text" at bounding box center [168, 41] width 281 height 10
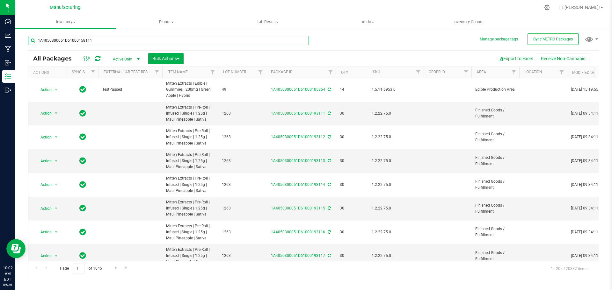
type input "1A4050300051D61000158111"
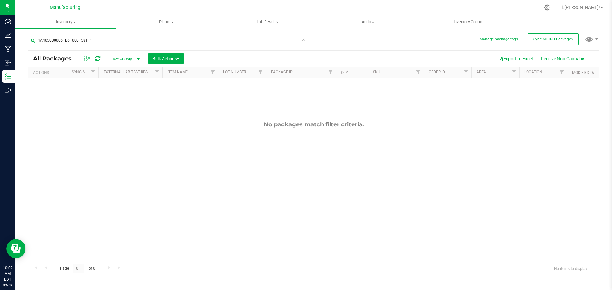
scroll to position [0, 375]
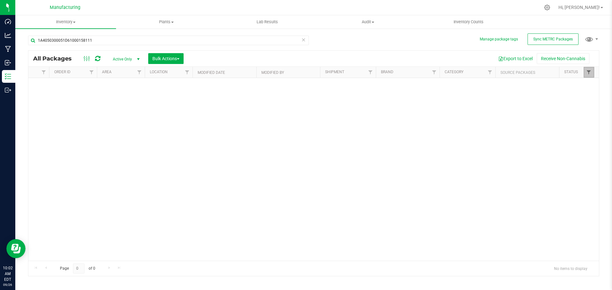
click at [588, 71] on span "Filter" at bounding box center [588, 72] width 5 height 5
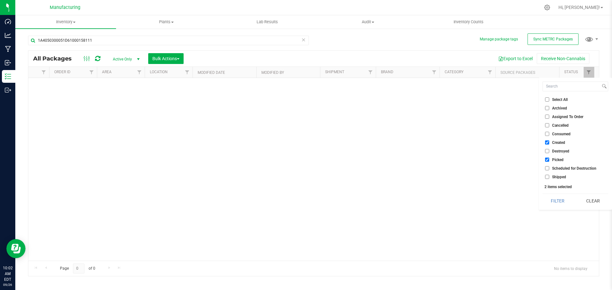
click at [561, 98] on span "Select All" at bounding box center [560, 100] width 16 height 4
click at [549, 98] on input "Select All" at bounding box center [547, 100] width 4 height 4
checkbox input "true"
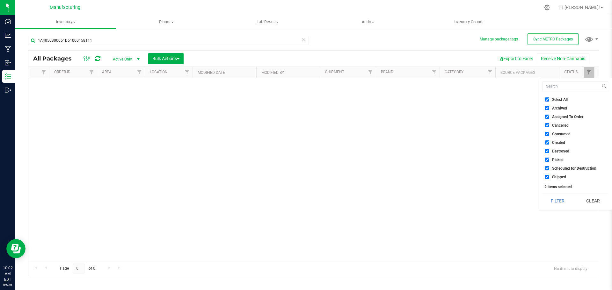
checkbox input "true"
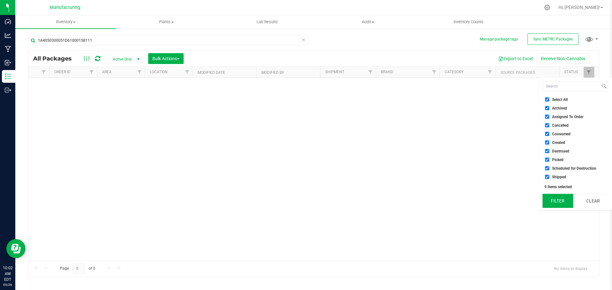
click at [561, 205] on button "Filter" at bounding box center [558, 201] width 31 height 14
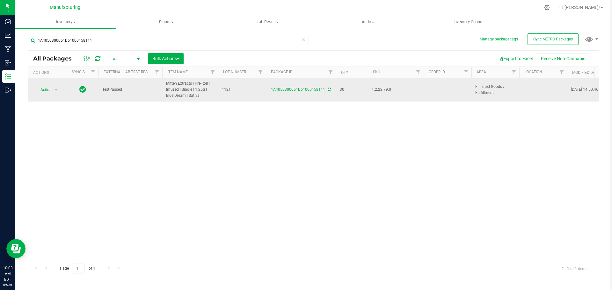
click at [328, 91] on icon at bounding box center [329, 90] width 3 height 4
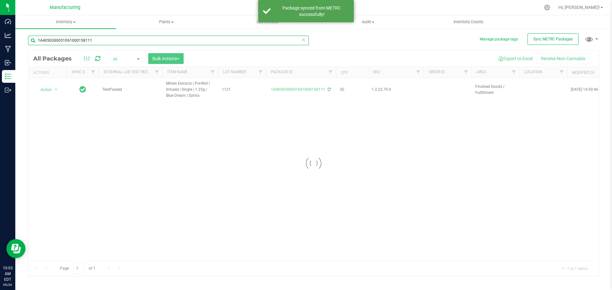
click at [91, 42] on input "1A4050300051D61000158111" at bounding box center [168, 41] width 281 height 10
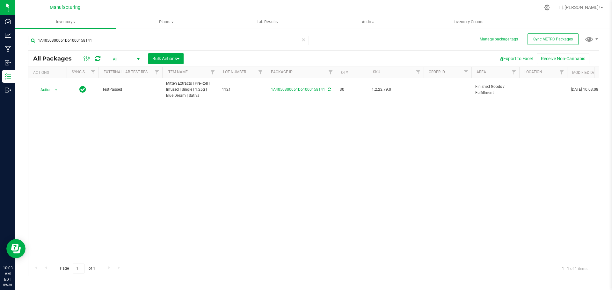
click at [329, 89] on icon at bounding box center [329, 90] width 3 height 4
click at [106, 41] on input "1A4050300051D61000158141" at bounding box center [168, 41] width 281 height 10
type input "1A4050300051D61000160717"
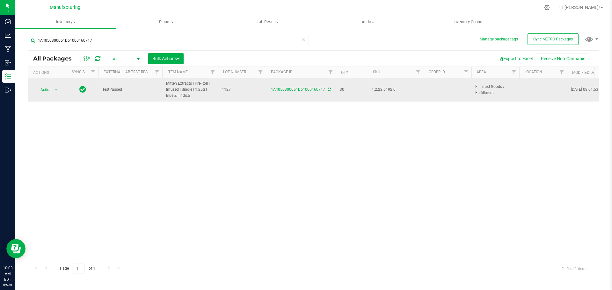
click at [326, 90] on div "1A4050300051D61000160717" at bounding box center [301, 90] width 72 height 6
click at [329, 88] on icon at bounding box center [329, 90] width 3 height 4
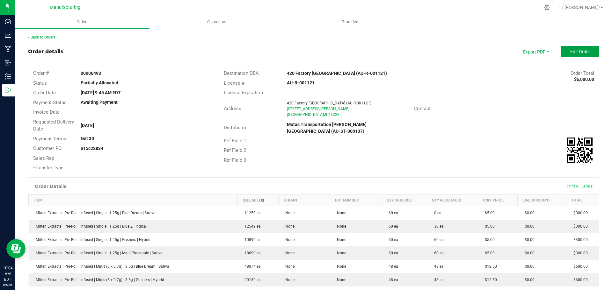
click at [570, 49] on span "Edit Order" at bounding box center [580, 51] width 20 height 5
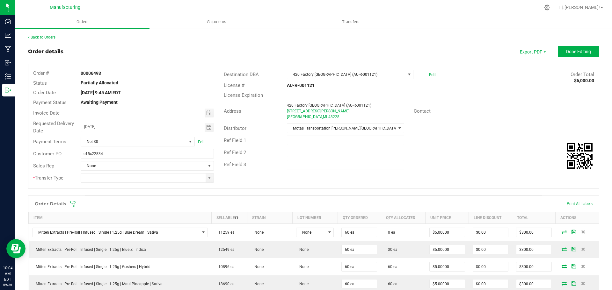
click at [80, 202] on span at bounding box center [355, 204] width 571 height 6
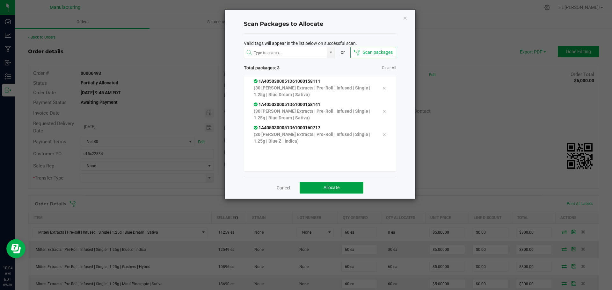
click at [325, 190] on span "Allocate" at bounding box center [332, 187] width 16 height 5
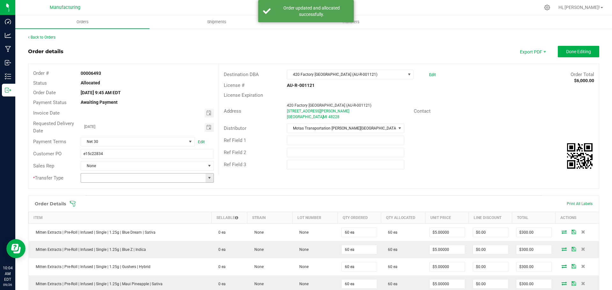
click at [209, 177] on span at bounding box center [209, 178] width 5 height 5
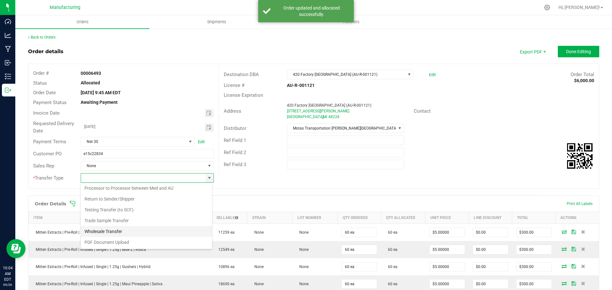
click at [122, 233] on li "Wholesale Transfer" at bounding box center [146, 231] width 131 height 11
type input "Wholesale Transfer"
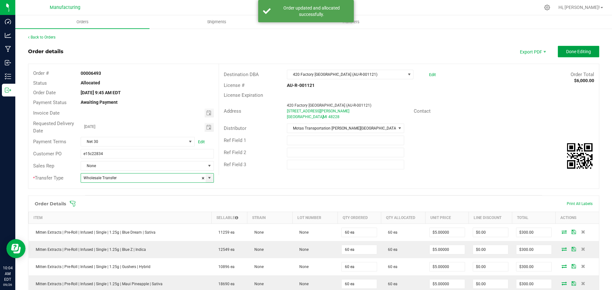
click at [562, 47] on button "Done Editing" at bounding box center [578, 51] width 41 height 11
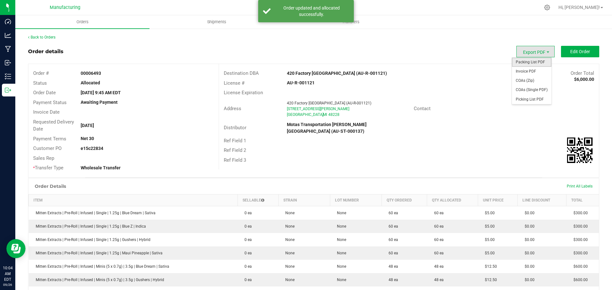
click at [522, 62] on span "Packing List PDF" at bounding box center [532, 62] width 40 height 9
